Goal: Transaction & Acquisition: Purchase product/service

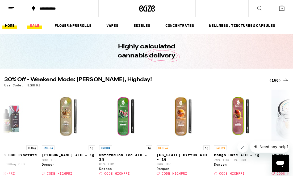
click at [38, 24] on link "SALE" at bounding box center [34, 25] width 15 height 6
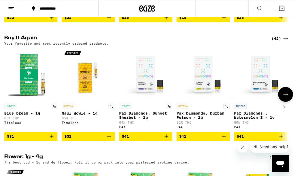
click at [54, 140] on icon "Add to bag" at bounding box center [51, 136] width 6 height 6
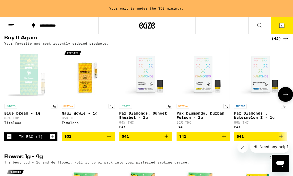
click at [111, 140] on icon "Add to bag" at bounding box center [109, 136] width 6 height 6
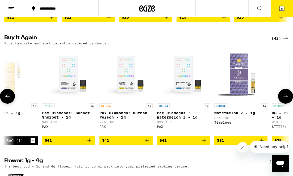
scroll to position [0, 0]
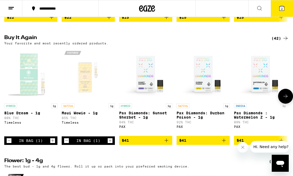
click at [66, 144] on icon "Decrement" at bounding box center [66, 141] width 5 height 6
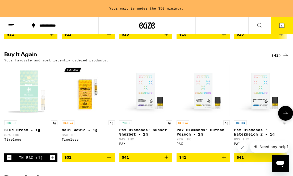
scroll to position [432, 0]
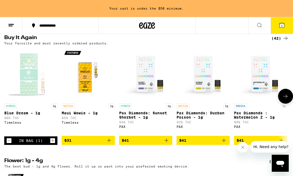
click at [109, 144] on icon "Add to bag" at bounding box center [109, 140] width 6 height 6
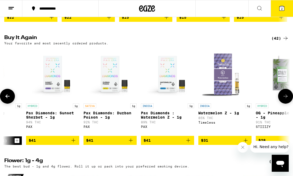
scroll to position [0, 95]
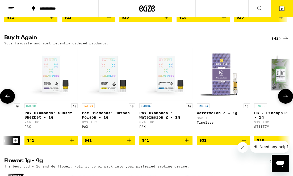
click at [74, 144] on icon "Add to bag" at bounding box center [72, 140] width 6 height 6
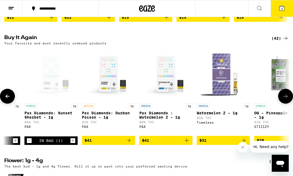
click at [130, 144] on icon "Add to bag" at bounding box center [129, 140] width 6 height 6
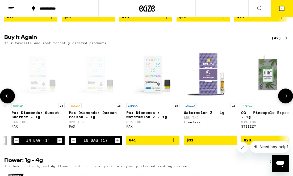
scroll to position [0, 110]
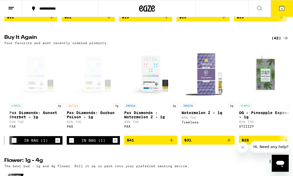
click at [281, 10] on span "4" at bounding box center [282, 8] width 2 height 3
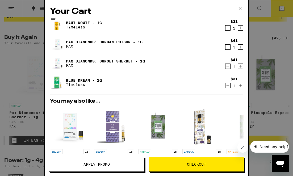
click at [192, 166] on span "Checkout" at bounding box center [196, 165] width 19 height 4
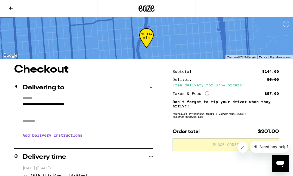
click at [47, 122] on input "Apt/Suite" at bounding box center [88, 121] width 130 height 13
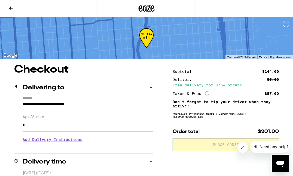
type input "*"
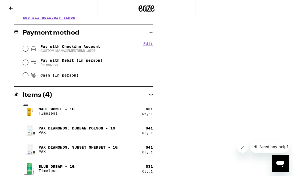
scroll to position [220, 0]
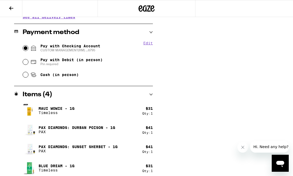
click at [24, 47] on input "Pay with Checking Account CUSTOM MANAGEMENT(RM) ...6795" at bounding box center [25, 48] width 5 height 5
radio input "true"
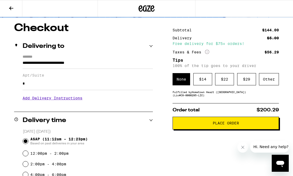
scroll to position [45, 0]
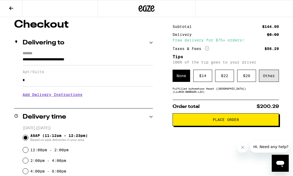
click at [265, 77] on div "Other" at bounding box center [269, 76] width 20 height 12
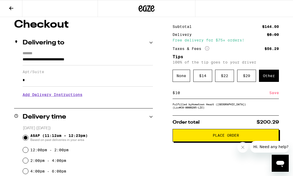
type input "10"
click at [276, 96] on div "Save" at bounding box center [275, 93] width 10 height 12
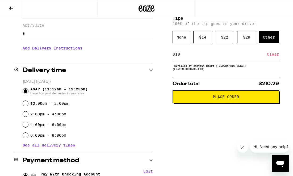
scroll to position [96, 0]
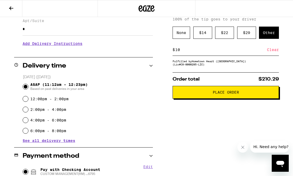
click at [232, 94] on span "Place Order" at bounding box center [226, 92] width 26 height 4
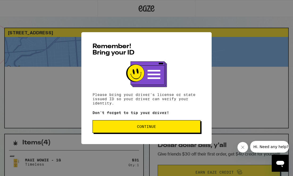
click at [137, 129] on span "Continue" at bounding box center [146, 127] width 19 height 4
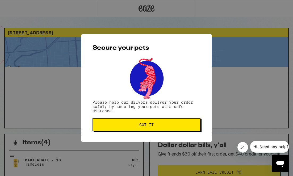
click at [137, 129] on button "Got it" at bounding box center [147, 124] width 108 height 13
